Goal: Task Accomplishment & Management: Manage account settings

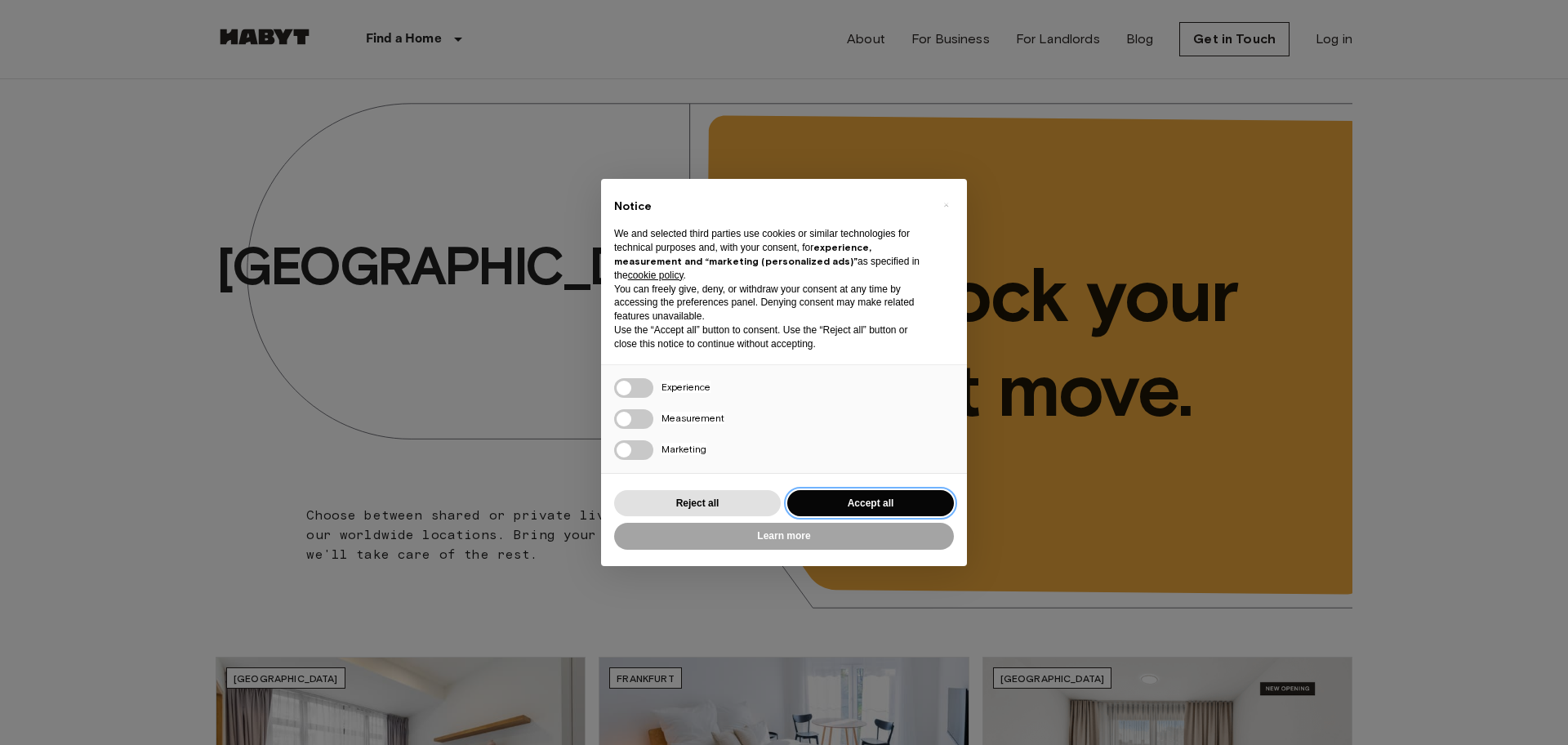
click at [875, 499] on button "Accept all" at bounding box center [870, 503] width 167 height 27
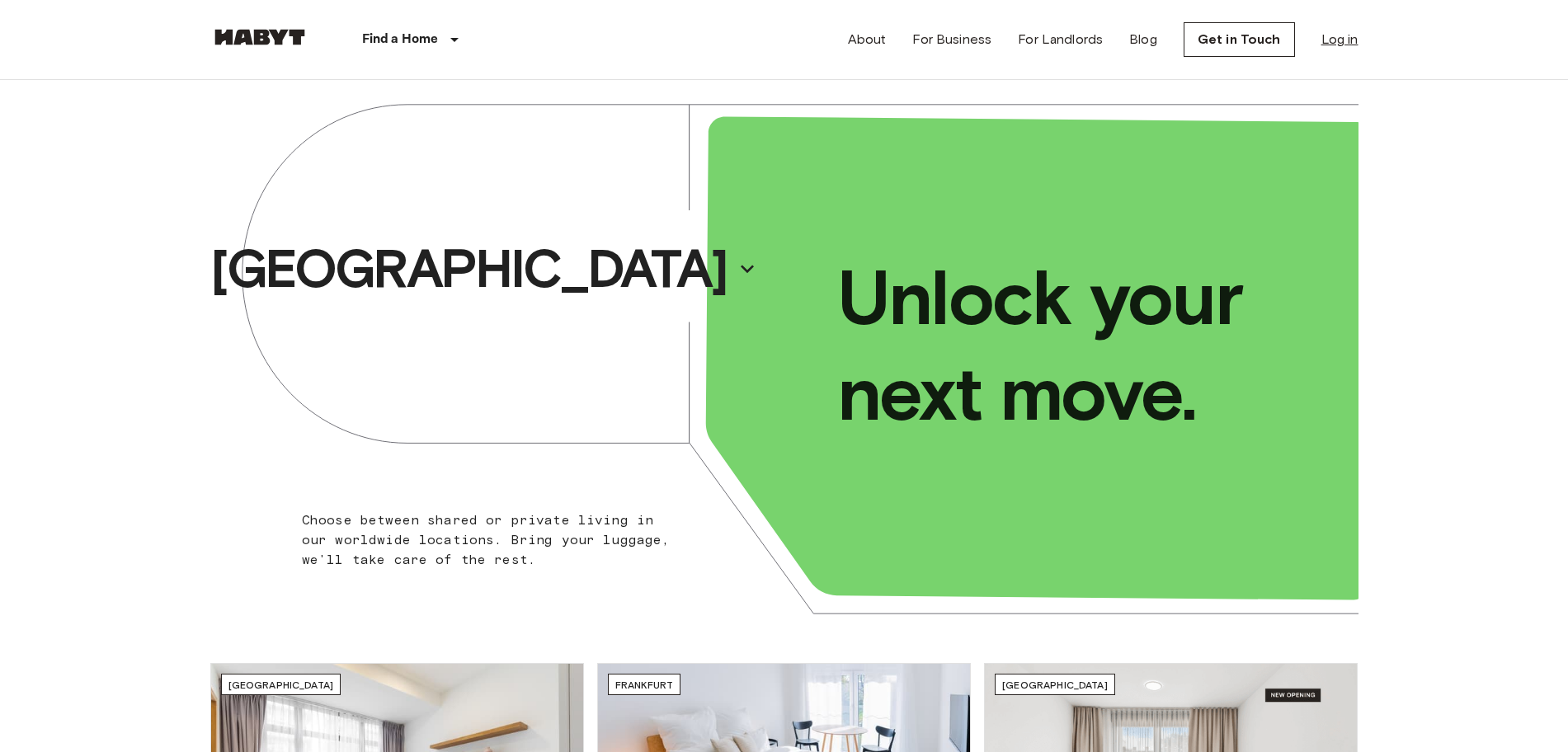
click at [1352, 36] on link "Log in" at bounding box center [1339, 40] width 37 height 19
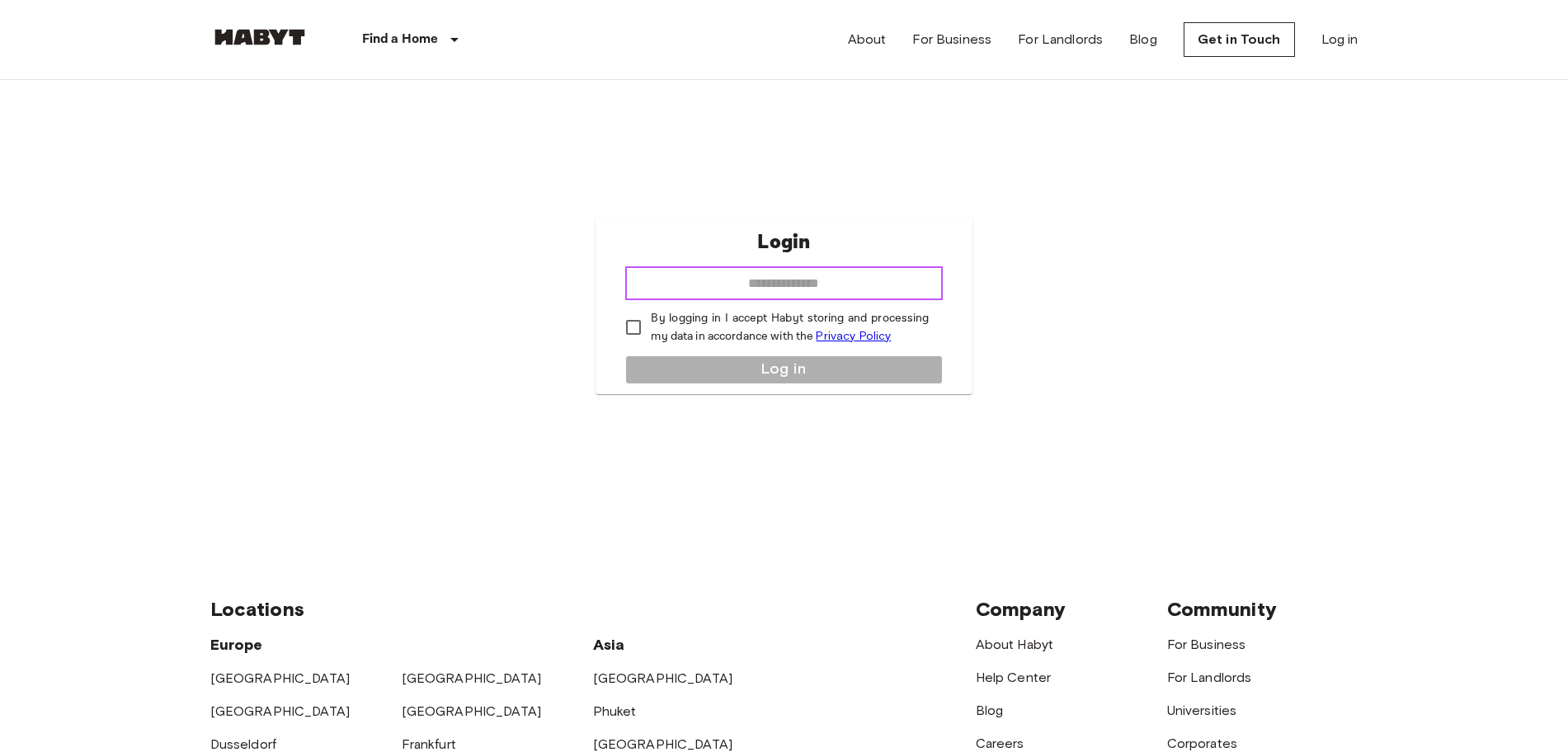
click at [766, 287] on input "email" at bounding box center [783, 283] width 317 height 33
type input "**********"
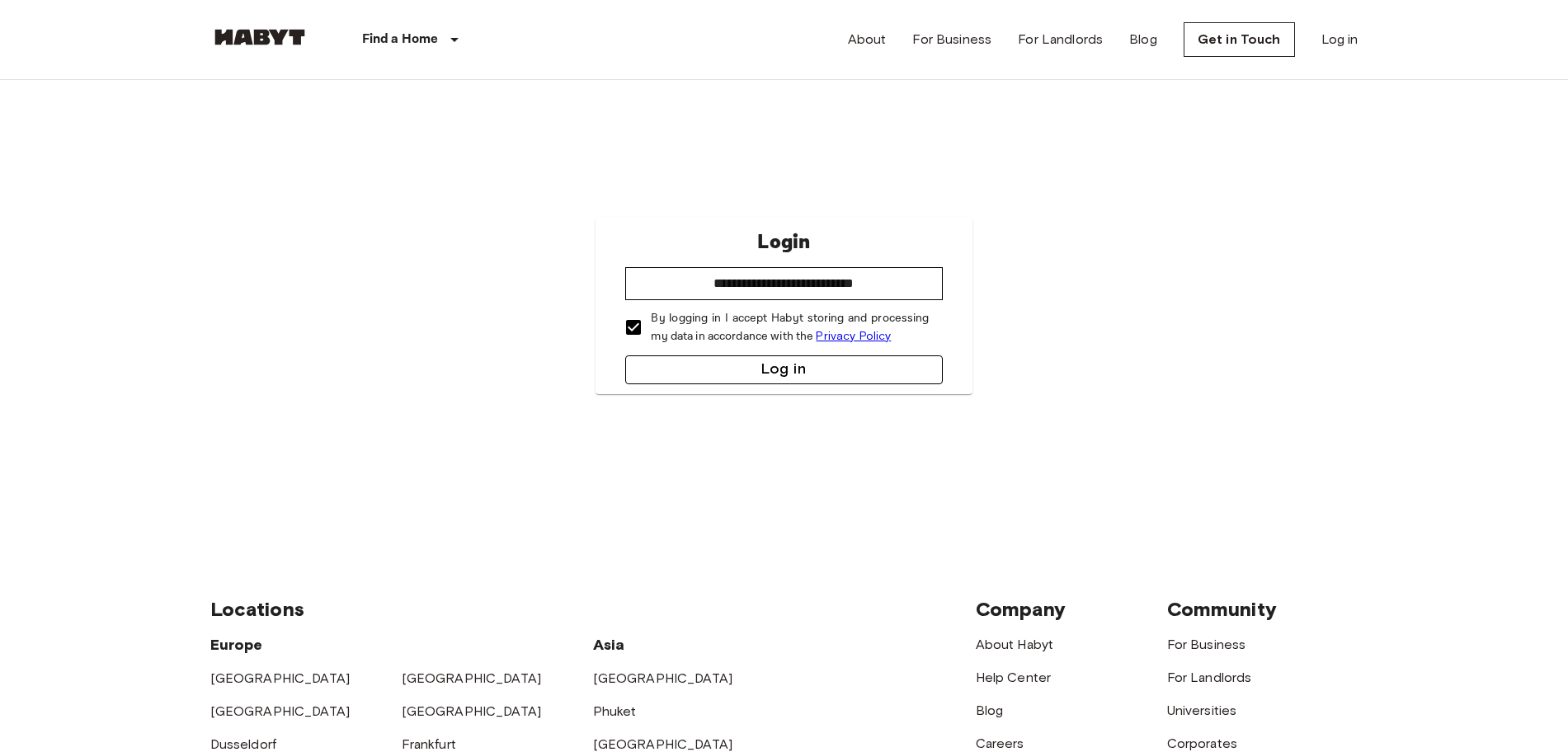
drag, startPoint x: 709, startPoint y: 351, endPoint x: 686, endPoint y: 372, distance: 31.1
click at [686, 372] on div "**********" at bounding box center [783, 306] width 376 height 177
click at [686, 372] on button "Log in" at bounding box center [783, 370] width 317 height 29
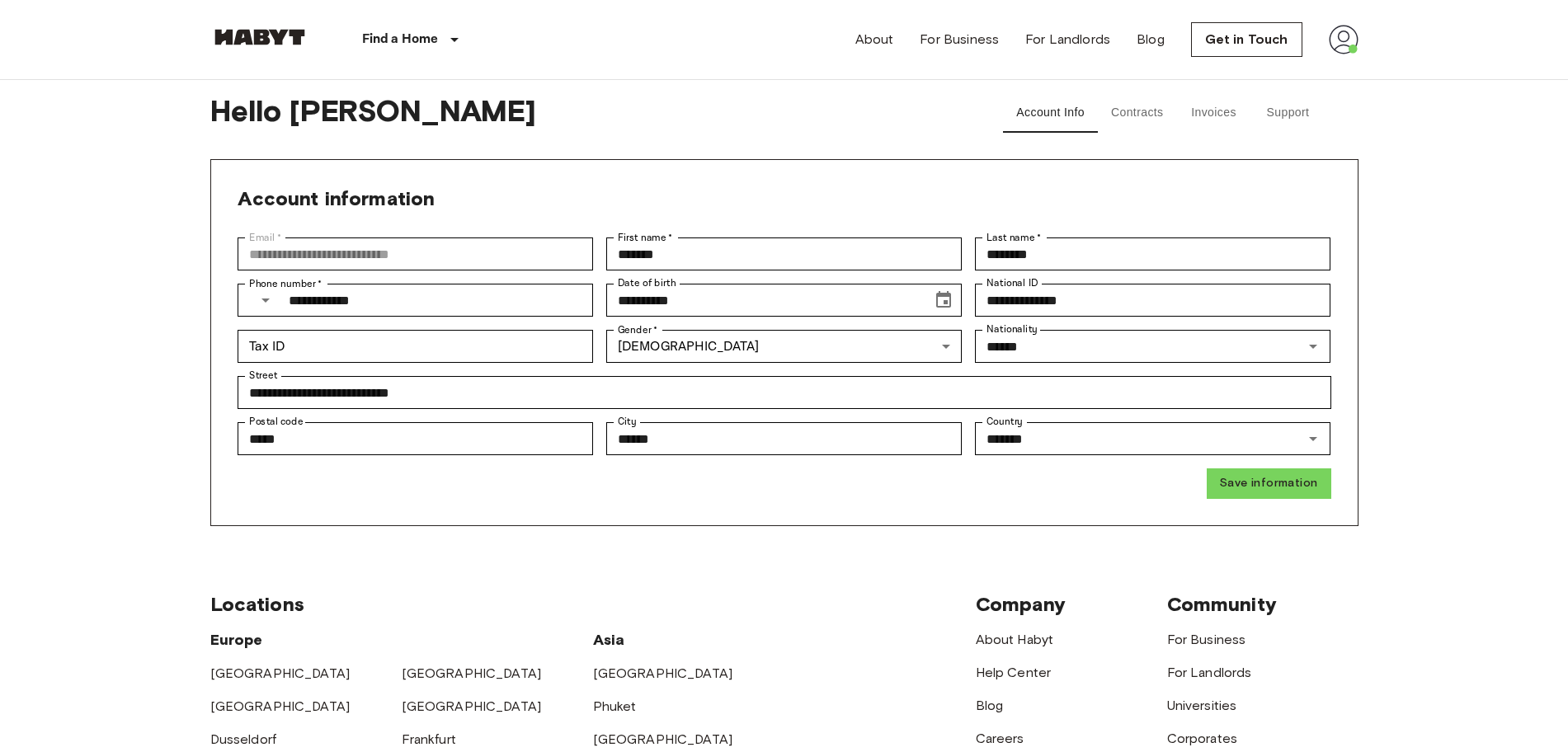
click at [1351, 45] on img at bounding box center [1344, 40] width 30 height 30
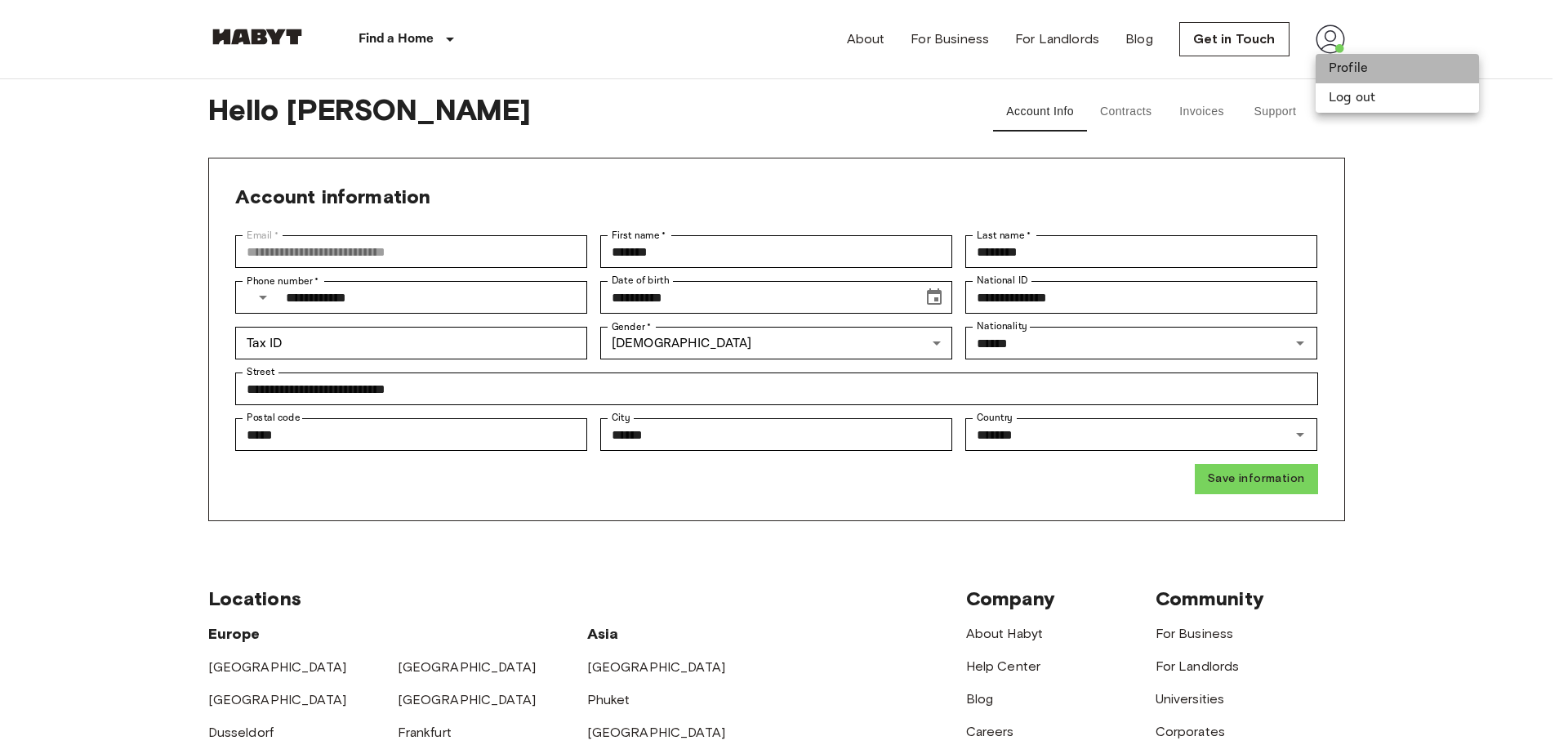
click at [1335, 62] on li "Profile" at bounding box center [1397, 69] width 164 height 30
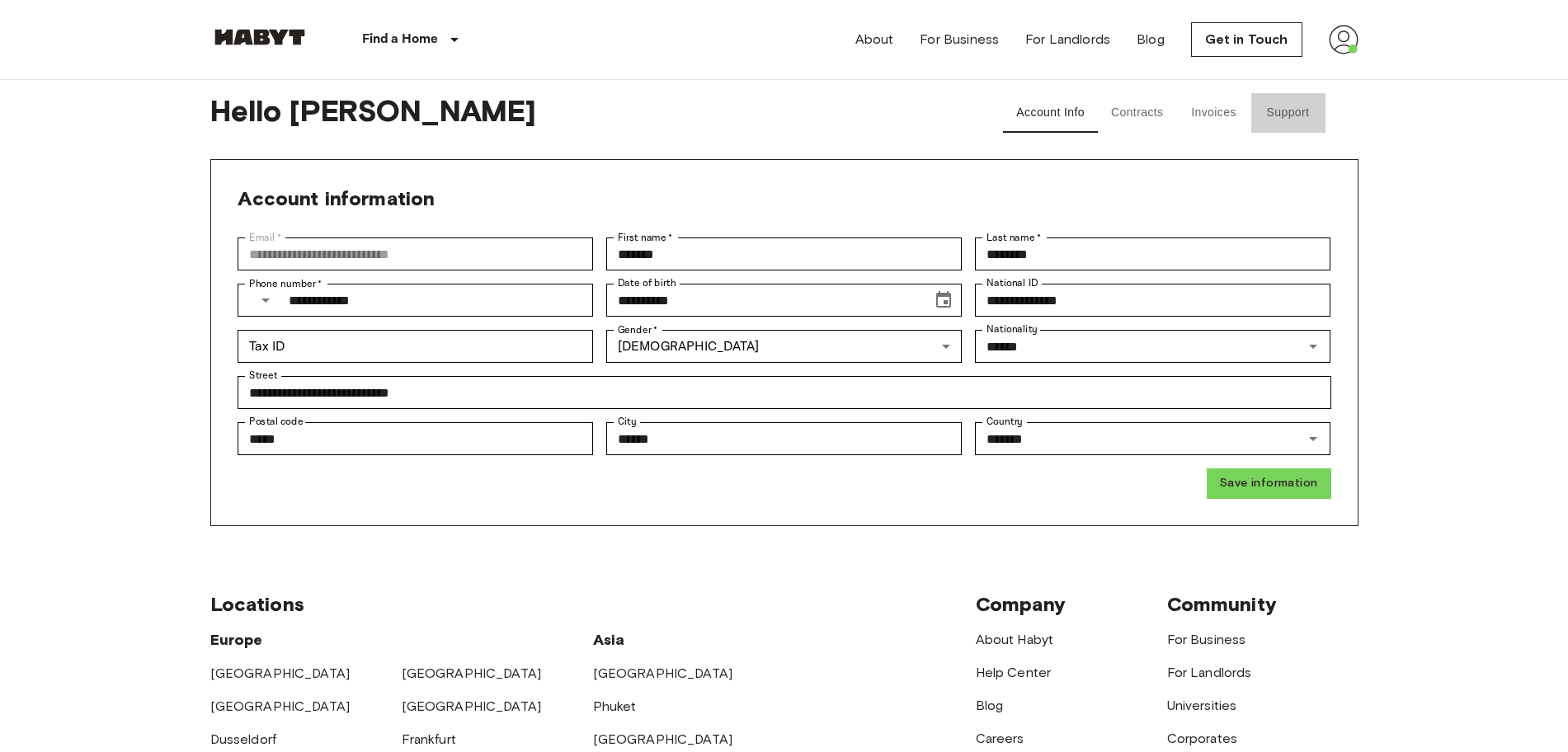
click at [1278, 108] on button "Support" at bounding box center [1288, 113] width 74 height 40
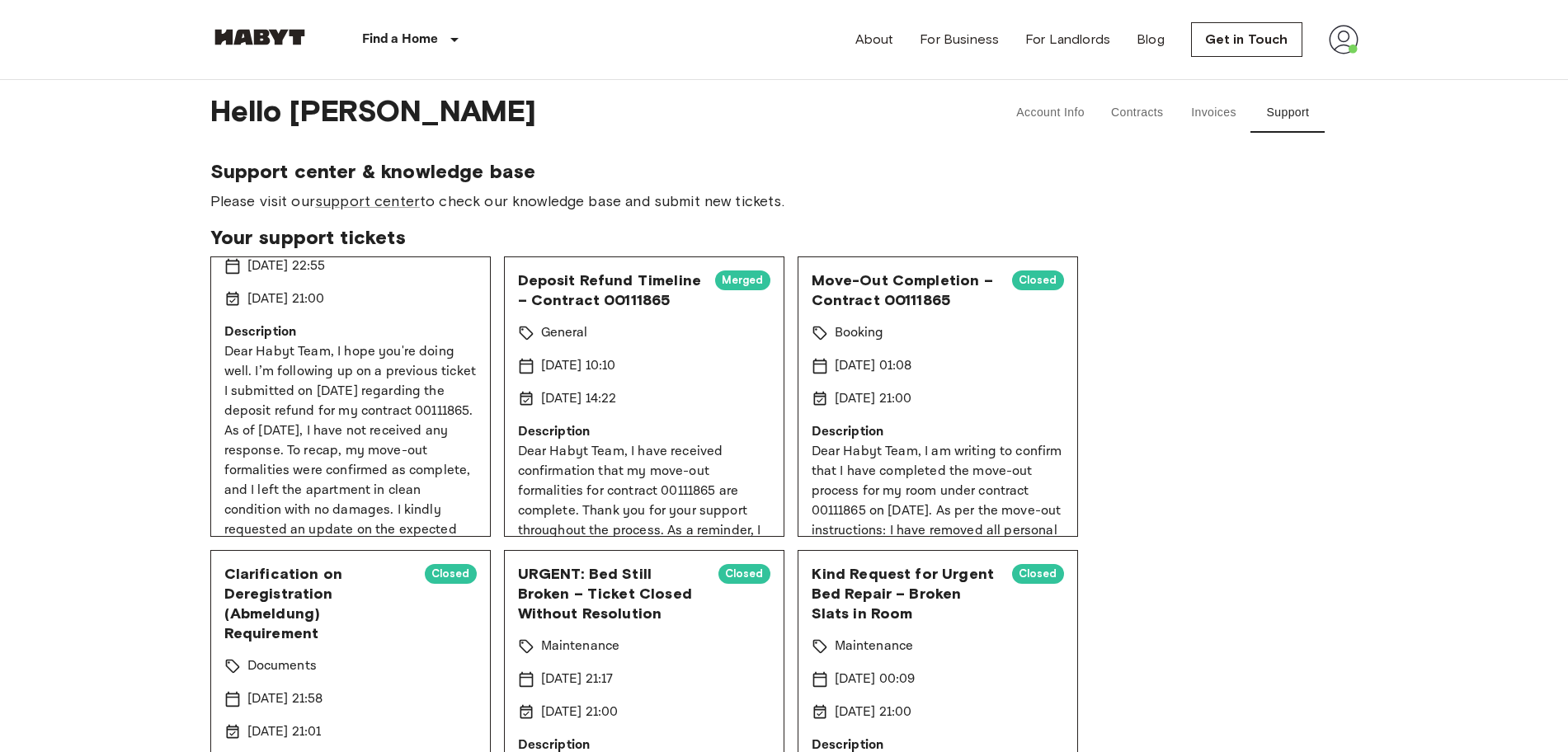
scroll to position [118, 0]
click at [396, 198] on link "support center" at bounding box center [367, 201] width 105 height 19
